Goal: Information Seeking & Learning: Learn about a topic

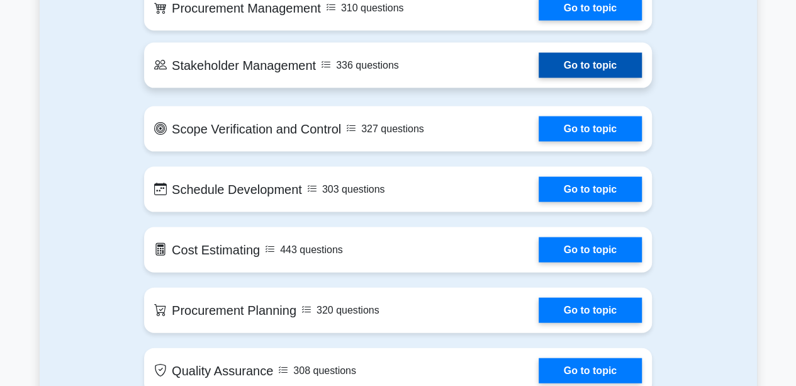
scroll to position [1070, 0]
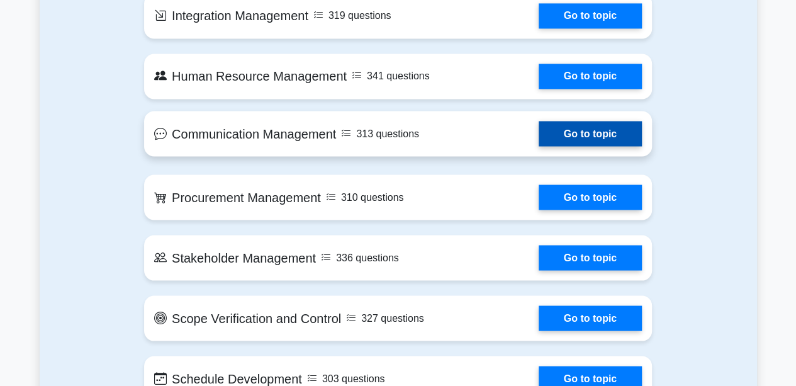
click at [583, 132] on link "Go to topic" at bounding box center [590, 133] width 103 height 25
